Goal: Check status: Check status

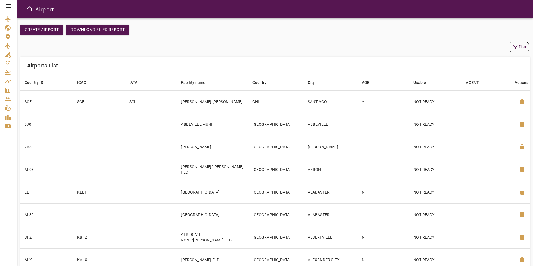
click at [9, 6] on icon at bounding box center [8, 5] width 5 height 3
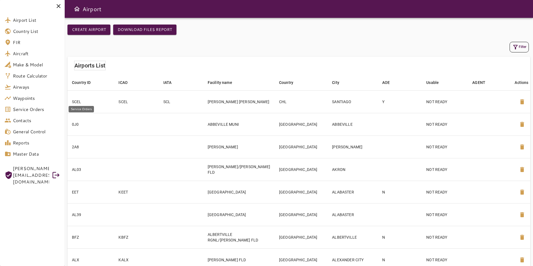
click at [27, 110] on span "Service Orders" at bounding box center [36, 109] width 47 height 7
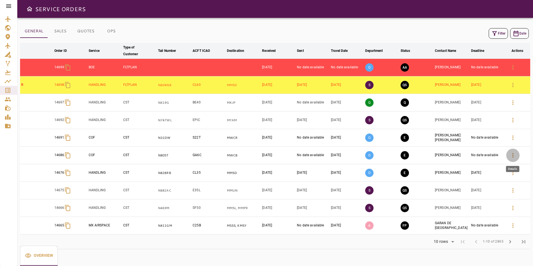
click at [513, 156] on icon "button" at bounding box center [513, 155] width 7 height 7
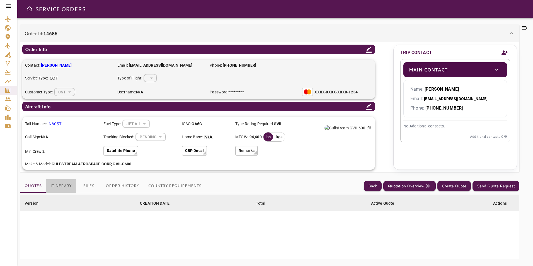
click at [66, 185] on button "Itinerary" at bounding box center [61, 185] width 30 height 13
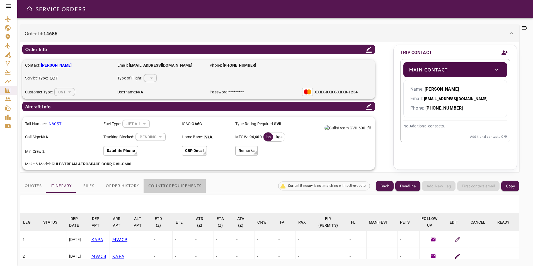
click at [178, 187] on button "Country Requirements" at bounding box center [175, 185] width 62 height 13
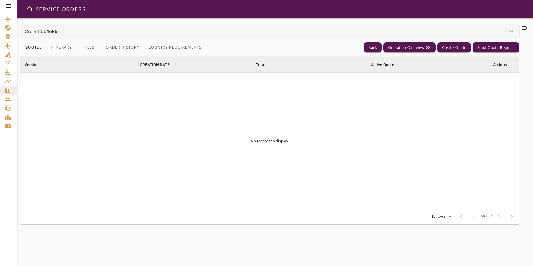
click at [173, 47] on button "Country Requirements" at bounding box center [175, 47] width 62 height 13
click at [511, 31] on icon at bounding box center [511, 31] width 7 height 7
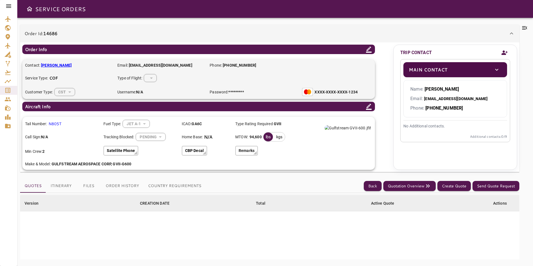
click at [67, 186] on button "Itinerary" at bounding box center [61, 185] width 30 height 13
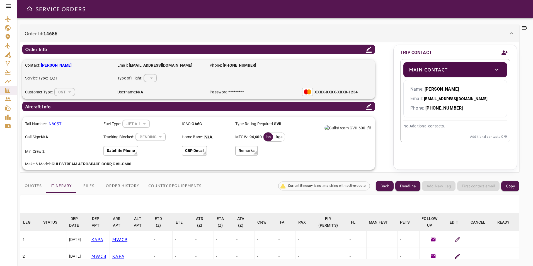
click at [455, 241] on icon at bounding box center [457, 239] width 5 height 5
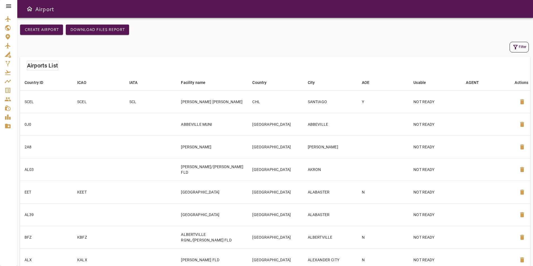
click at [14, 4] on div at bounding box center [8, 6] width 17 height 12
click at [9, 6] on icon at bounding box center [8, 5] width 5 height 3
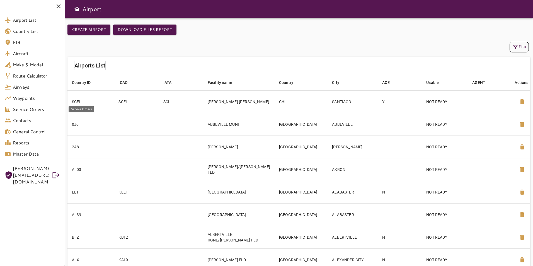
click at [12, 114] on link "Service Orders" at bounding box center [32, 109] width 65 height 11
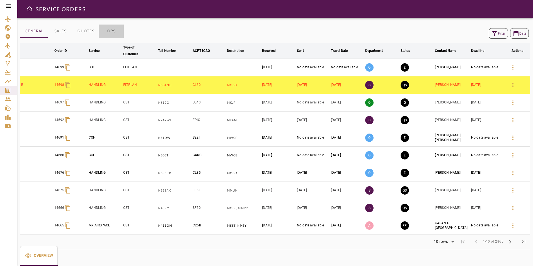
click at [108, 33] on button "OPS" at bounding box center [111, 31] width 25 height 13
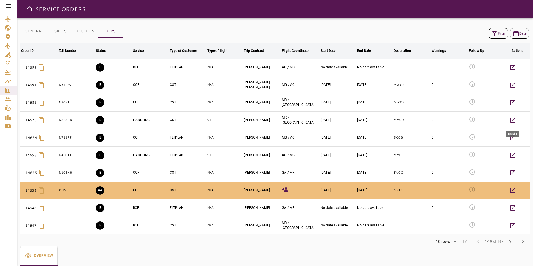
click at [511, 120] on icon "button" at bounding box center [512, 120] width 7 height 7
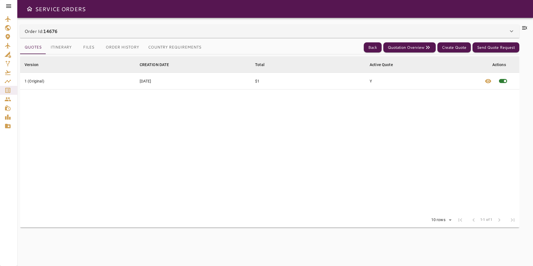
click at [59, 47] on button "Itinerary" at bounding box center [61, 47] width 30 height 13
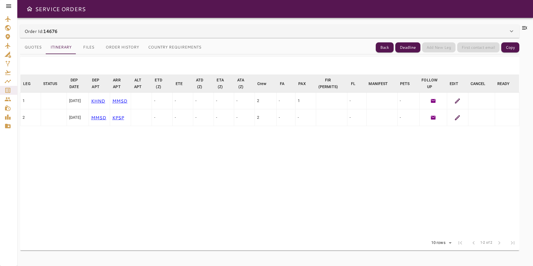
click at [510, 30] on icon at bounding box center [511, 31] width 7 height 7
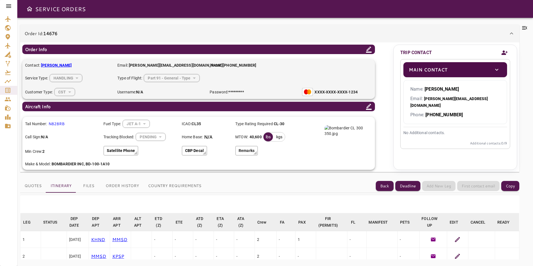
click at [455, 239] on icon at bounding box center [457, 239] width 5 height 5
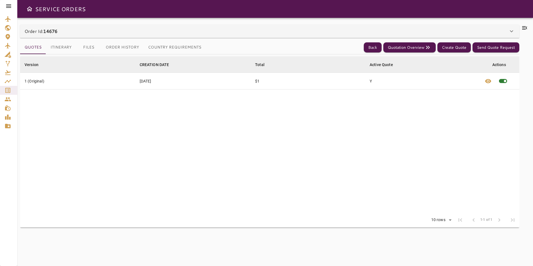
click at [161, 44] on button "Country Requirements" at bounding box center [175, 47] width 62 height 13
drag, startPoint x: 523, startPoint y: 0, endPoint x: 497, endPoint y: 27, distance: 37.7
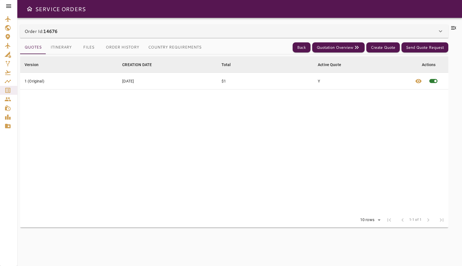
click at [62, 46] on button "Itinerary" at bounding box center [61, 47] width 30 height 13
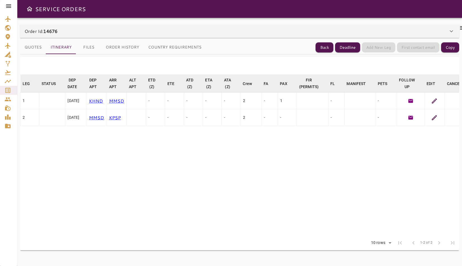
click at [437, 100] on icon at bounding box center [434, 101] width 7 height 7
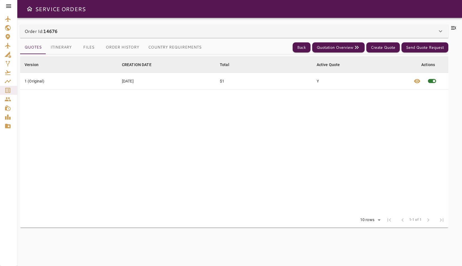
click at [169, 46] on button "Country Requirements" at bounding box center [175, 47] width 62 height 13
